Goal: Use online tool/utility: Utilize a website feature to perform a specific function

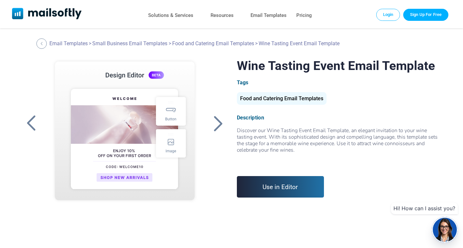
click at [278, 189] on link "Use in Editor" at bounding box center [280, 186] width 87 height 21
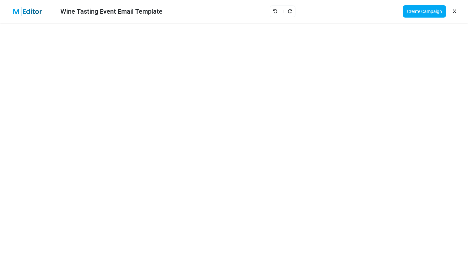
click at [387, 21] on div "Wine Tasting Event Email Template Create Campaign" at bounding box center [234, 11] width 468 height 23
drag, startPoint x: 407, startPoint y: 24, endPoint x: 363, endPoint y: 19, distance: 44.0
click at [363, 19] on div "Wine Tasting Event Email Template Create Campaign" at bounding box center [234, 11] width 468 height 23
click at [350, 15] on div "Wine Tasting Event Email Template Create Campaign" at bounding box center [234, 11] width 468 height 23
click at [457, 10] on link at bounding box center [455, 11] width 6 height 11
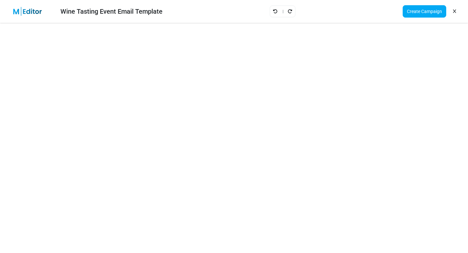
click at [454, 11] on icon at bounding box center [454, 11] width 3 height 0
